Goal: Transaction & Acquisition: Subscribe to service/newsletter

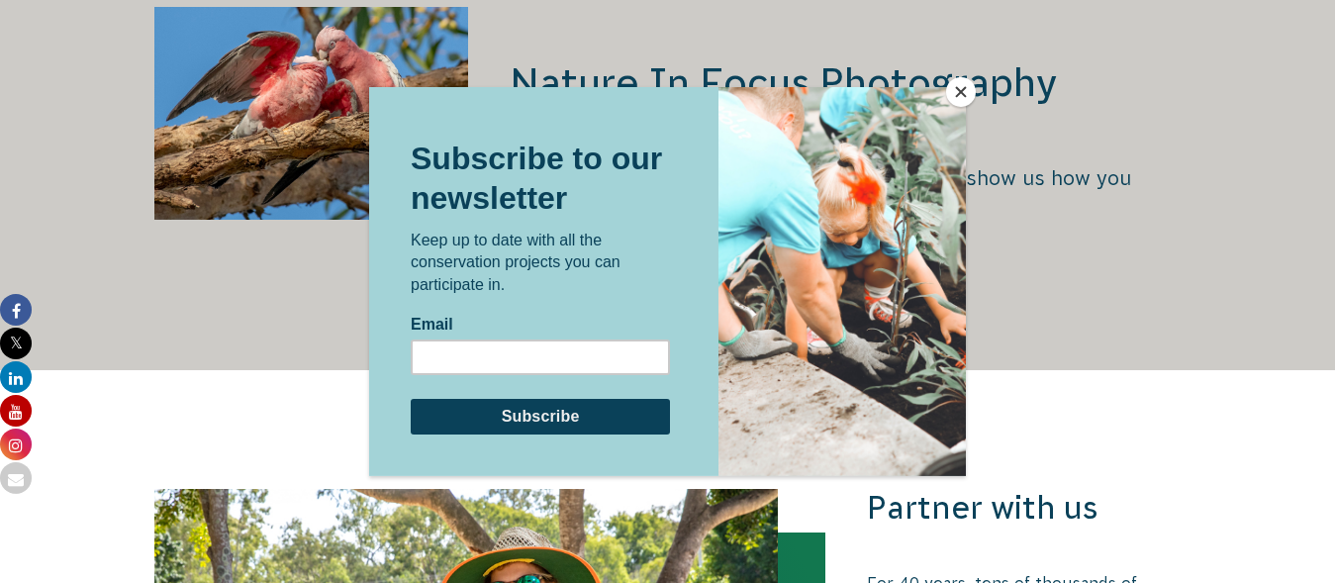
scroll to position [3840, 0]
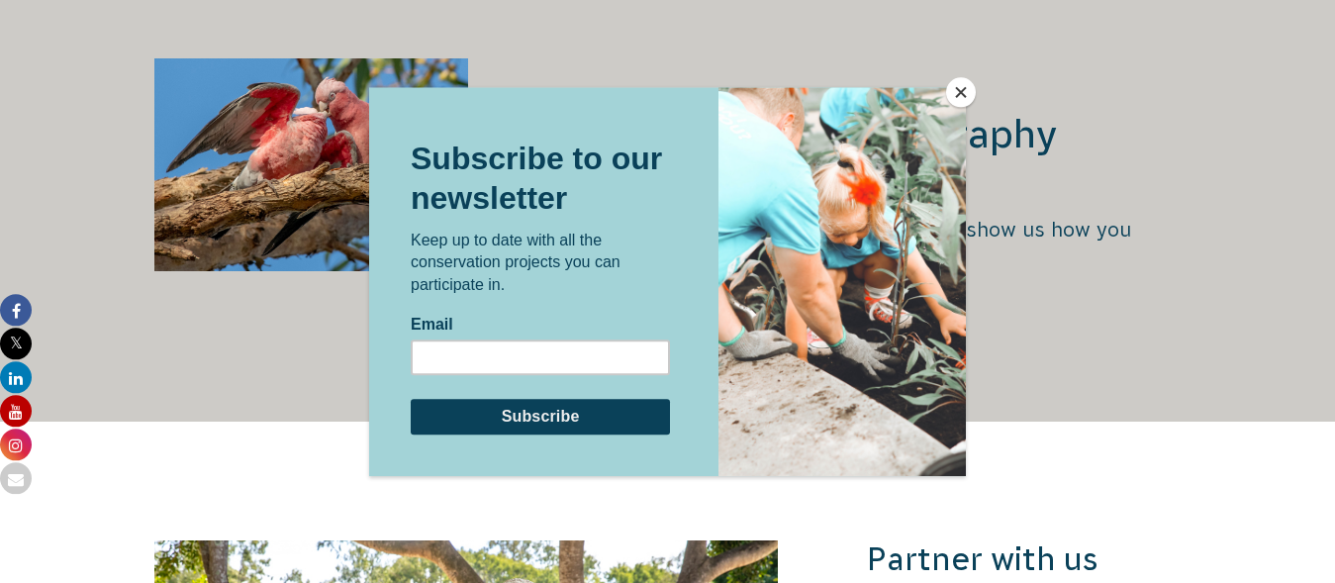
click at [960, 91] on button "Close" at bounding box center [961, 92] width 30 height 30
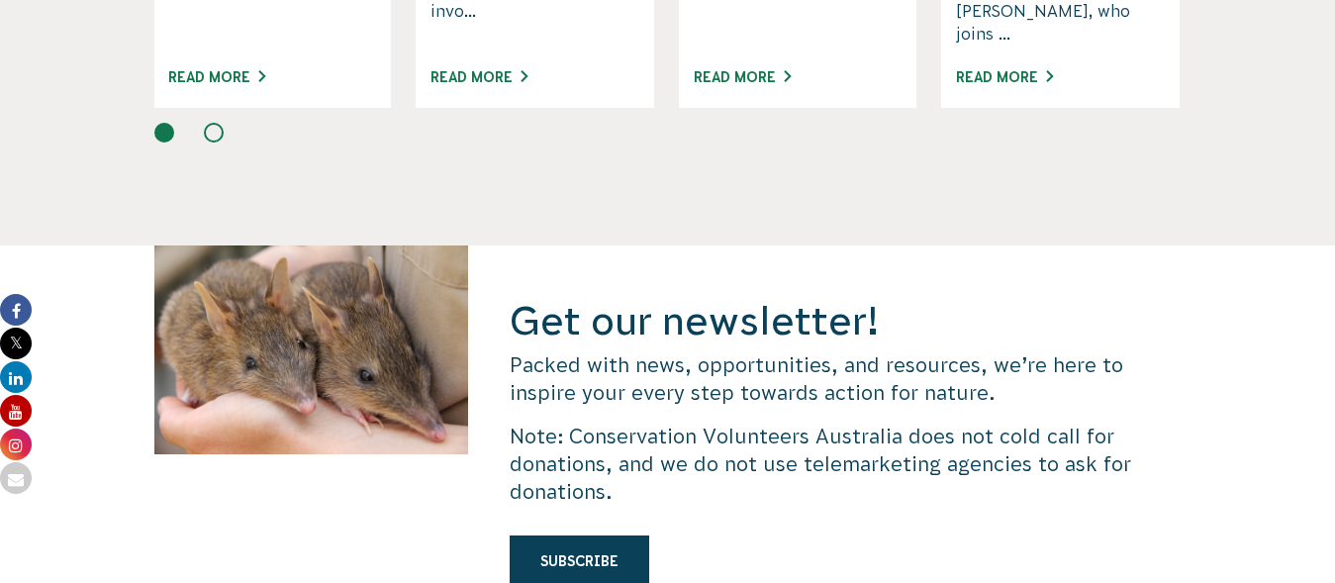
scroll to position [5646, 0]
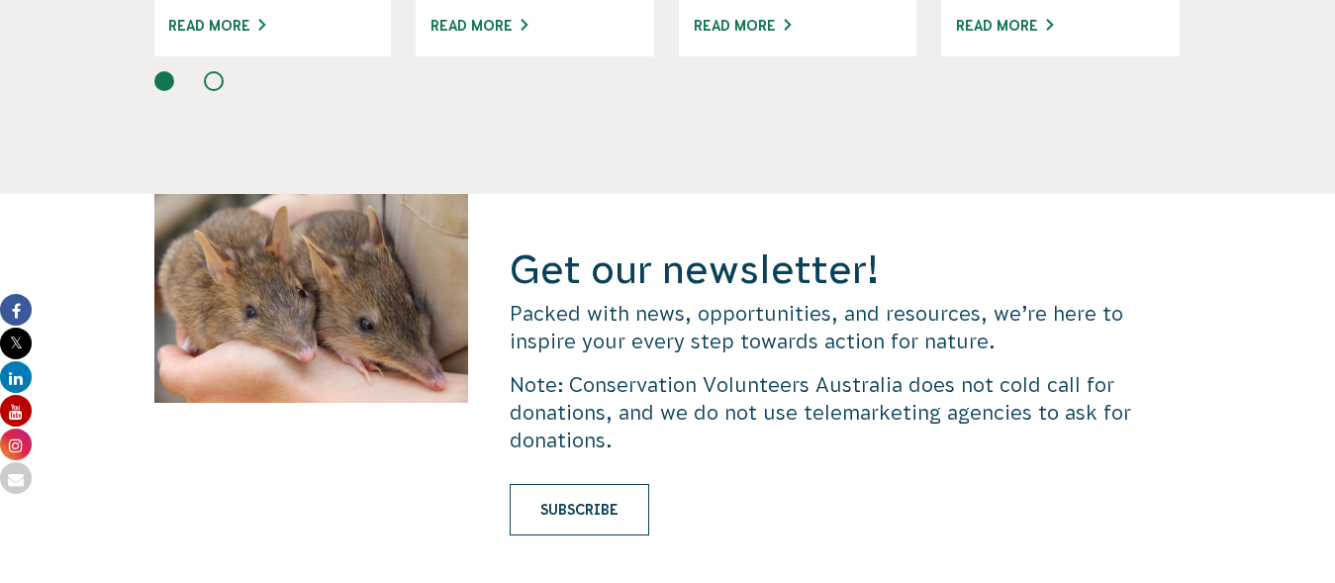
click at [614, 484] on link "Subscribe" at bounding box center [580, 509] width 140 height 51
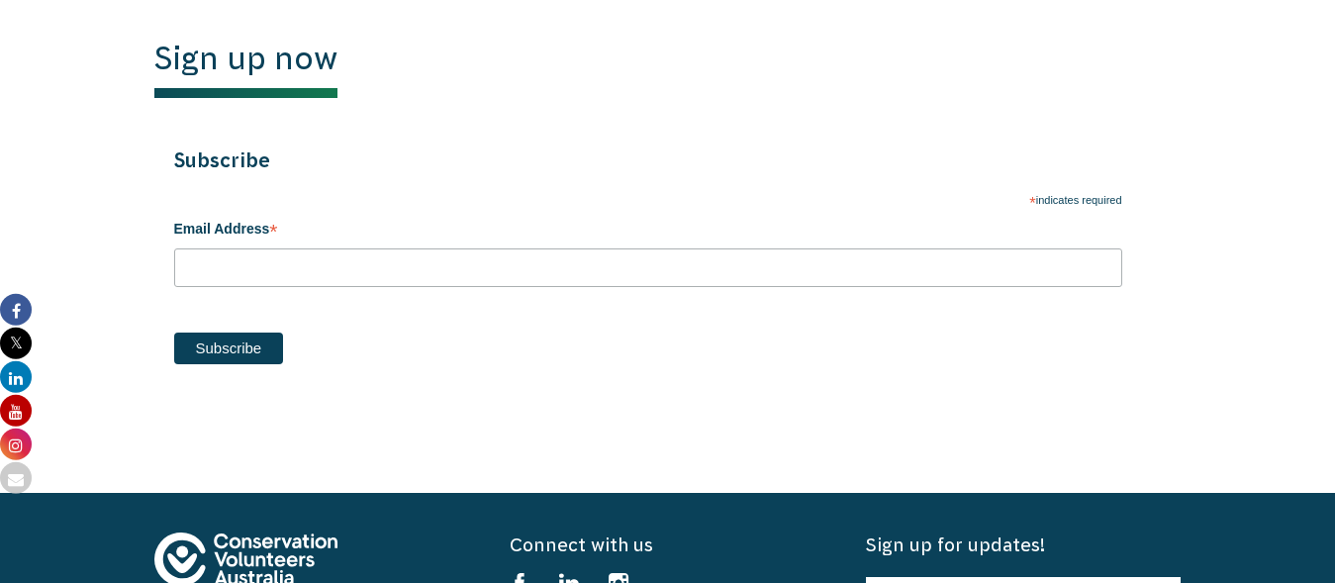
scroll to position [1049, 0]
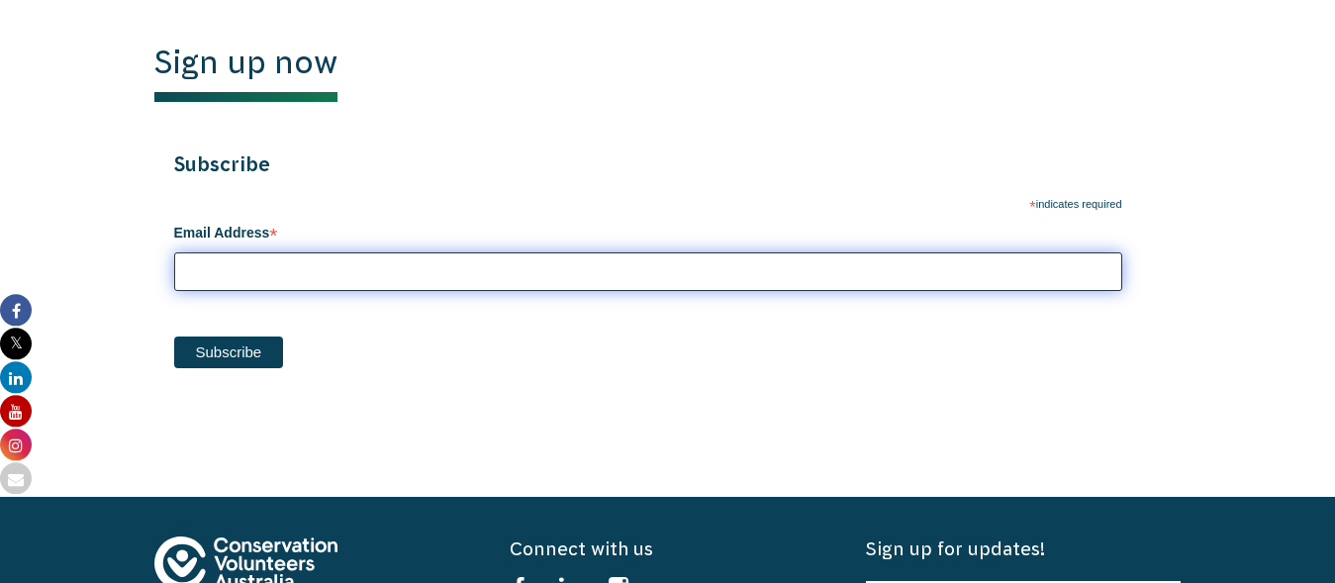
click at [364, 273] on input "Email Address *" at bounding box center [648, 271] width 948 height 39
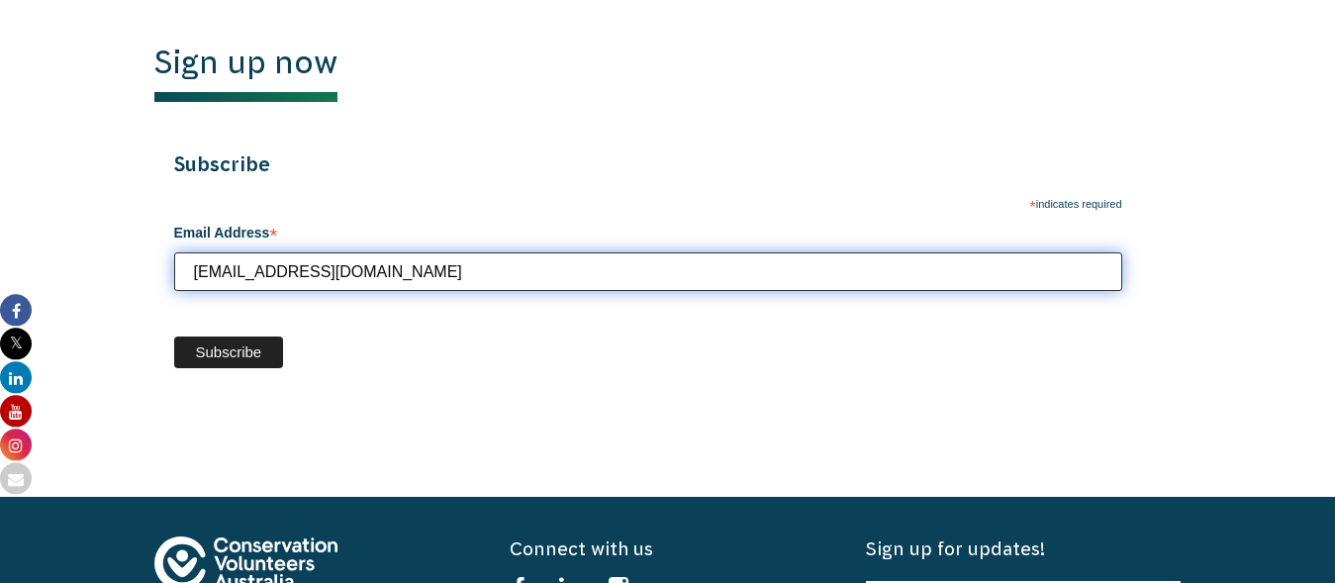
type input "waacar211@yahoo.com"
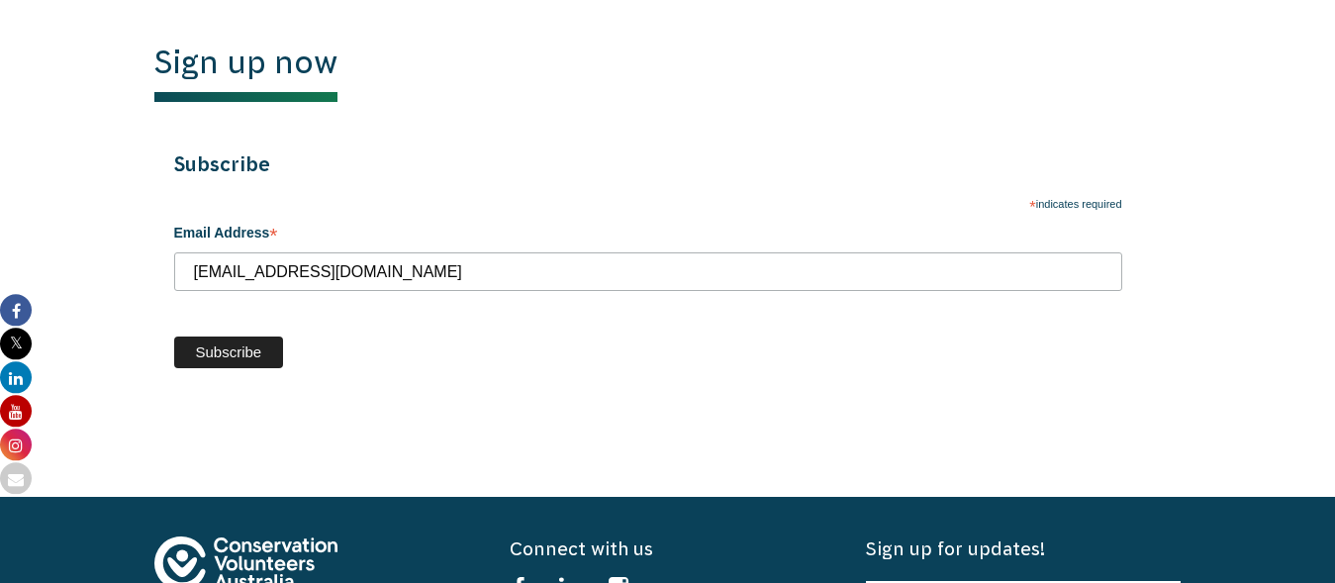
click at [225, 356] on input "Subscribe" at bounding box center [229, 352] width 110 height 32
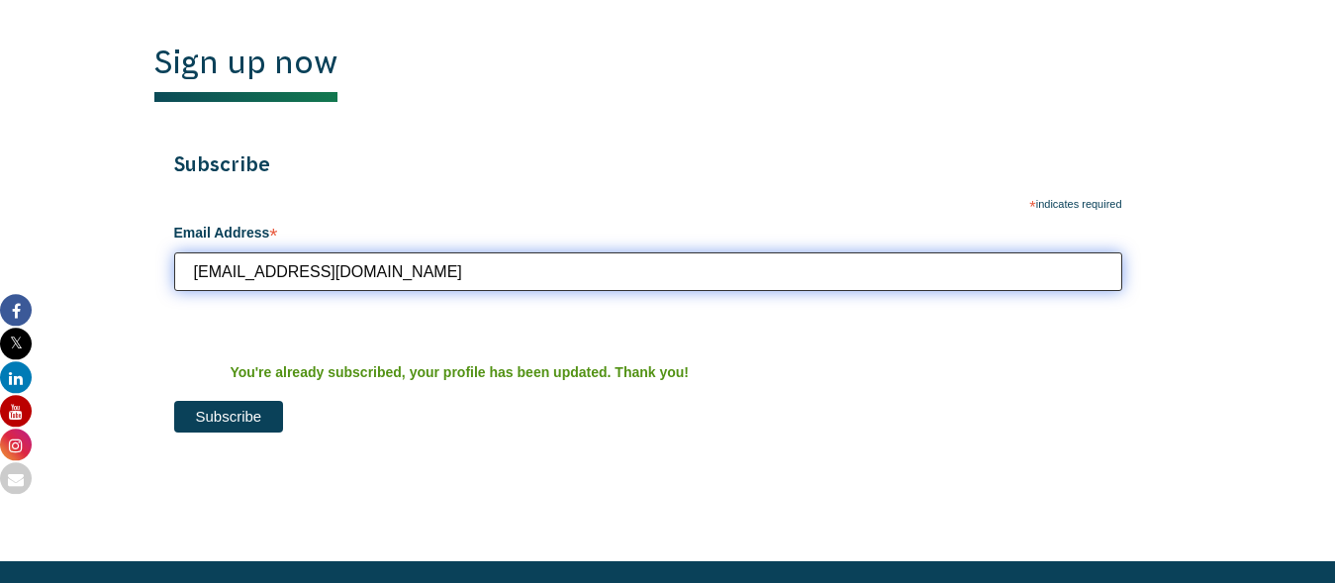
click at [277, 278] on input "waacar211@yahoo.com" at bounding box center [648, 271] width 948 height 39
type input "waacar211@yahoo.com"
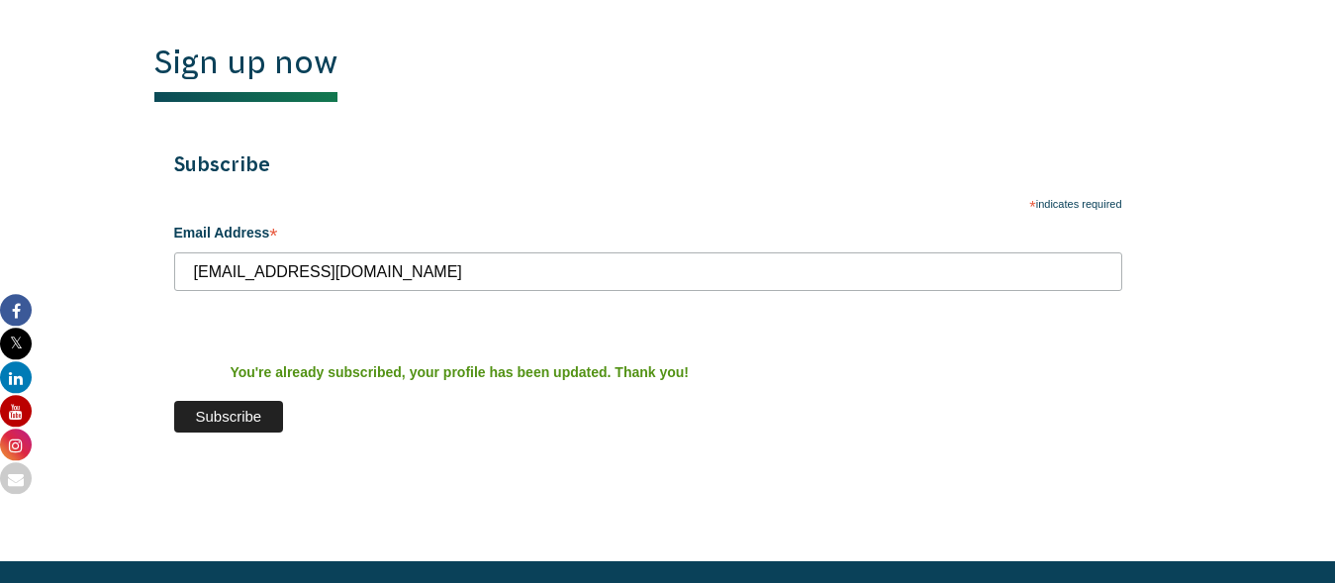
click at [253, 430] on input "Subscribe" at bounding box center [229, 417] width 110 height 32
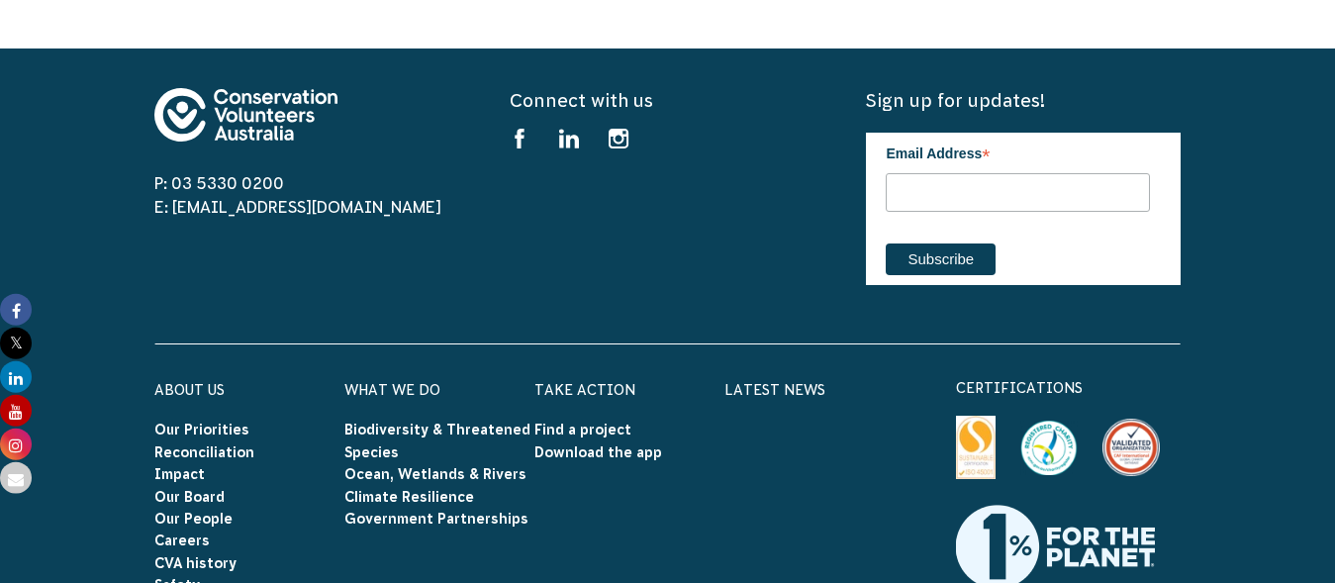
scroll to position [0, 0]
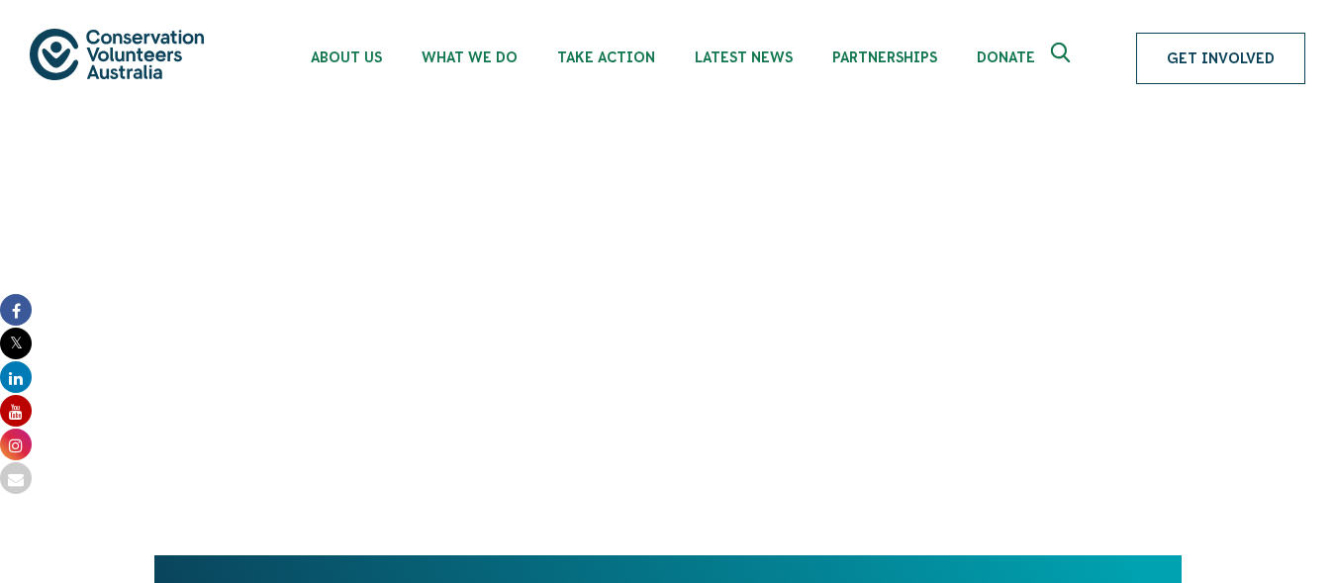
click at [1182, 63] on link "Get Involved" at bounding box center [1220, 58] width 169 height 51
